Goal: Information Seeking & Learning: Understand process/instructions

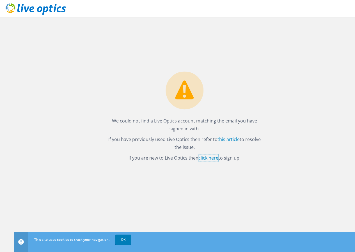
click at [212, 158] on link "click here" at bounding box center [208, 158] width 20 height 6
click at [227, 137] on link "this article" at bounding box center [228, 139] width 22 height 6
click at [203, 156] on link "click here" at bounding box center [208, 158] width 20 height 6
